Goal: Check status: Check status

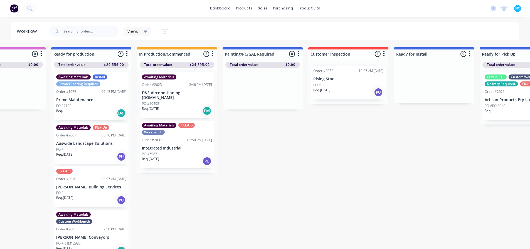
scroll to position [51, 0]
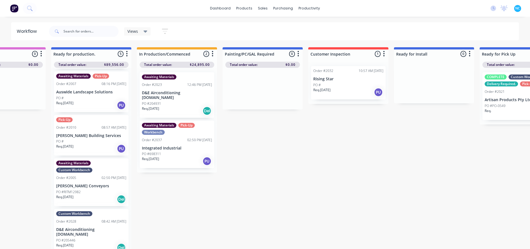
click at [484, 169] on div "Submitted 2 Sort By Created date Required date Order number Customer name Most …" at bounding box center [368, 148] width 1008 height 203
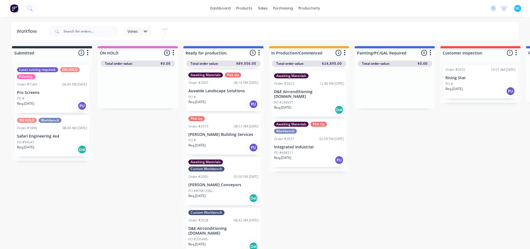
scroll to position [5, 0]
click at [315, 234] on div "Submitted 2 Sort By Created date Required date Order number Customer name Most …" at bounding box center [500, 147] width 1008 height 203
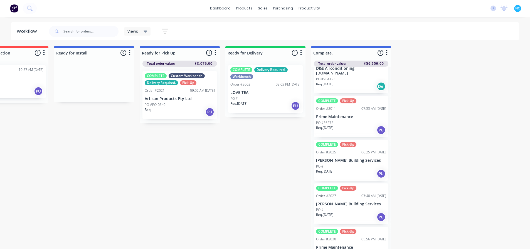
scroll to position [139, 0]
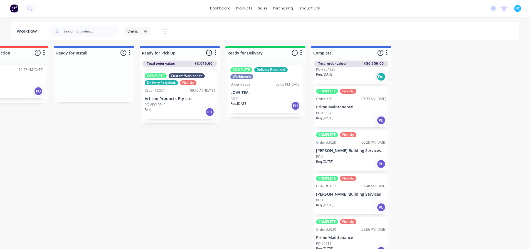
drag, startPoint x: 362, startPoint y: 249, endPoint x: 346, endPoint y: 248, distance: 15.9
click at [346, 248] on div "COMPLETE Custom Workbench Delivery Required. Workbench Order #1881 10:54 AM 25/…" at bounding box center [351, 158] width 80 height 182
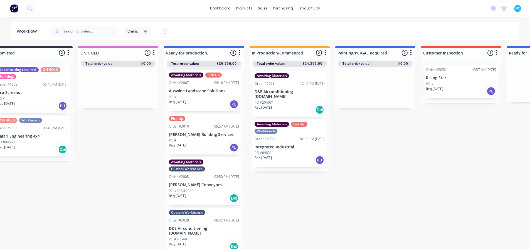
scroll to position [5, 0]
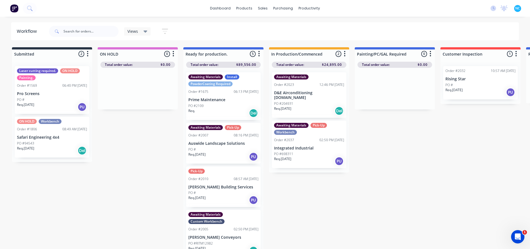
click at [284, 187] on div "Submitted 2 Sort By Created date Required date Order number Customer name Most …" at bounding box center [500, 148] width 1008 height 203
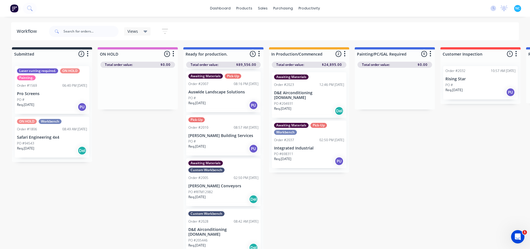
scroll to position [5, 0]
